Goal: Consume media (video, audio)

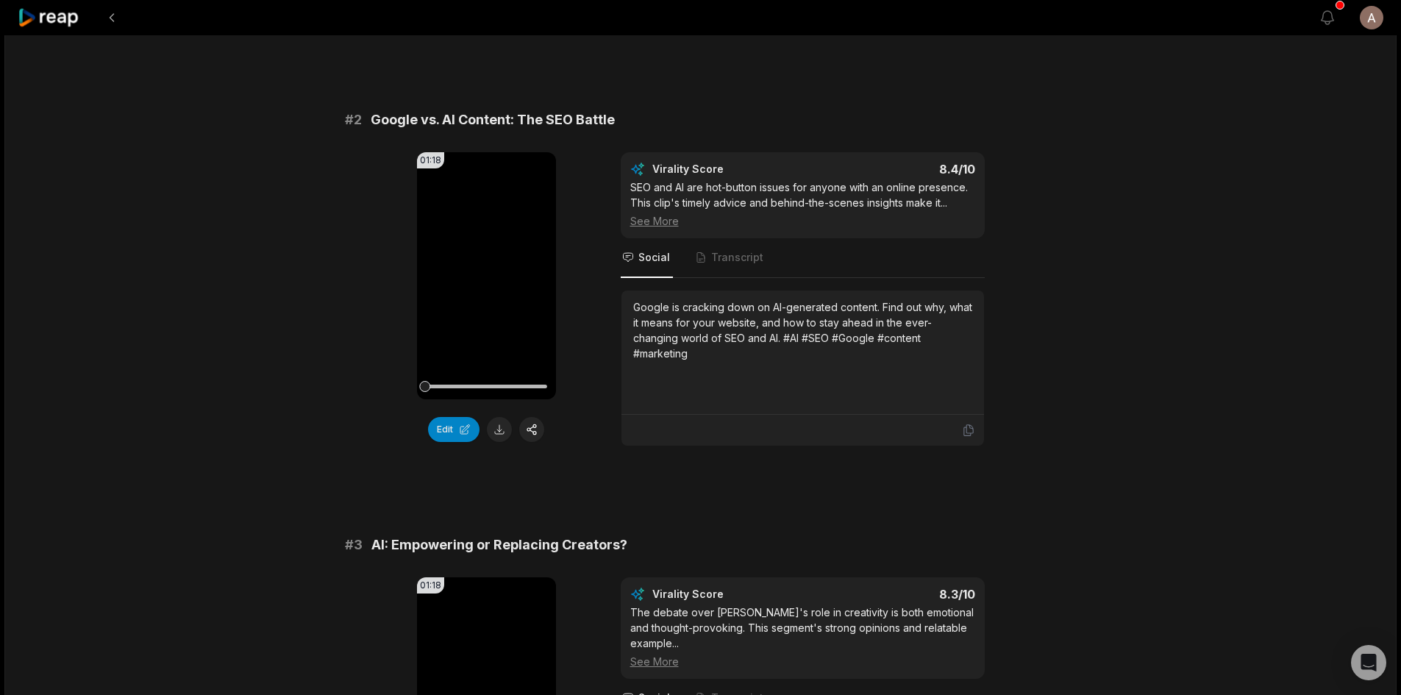
scroll to position [981, 0]
